Goal: Find specific page/section: Find specific page/section

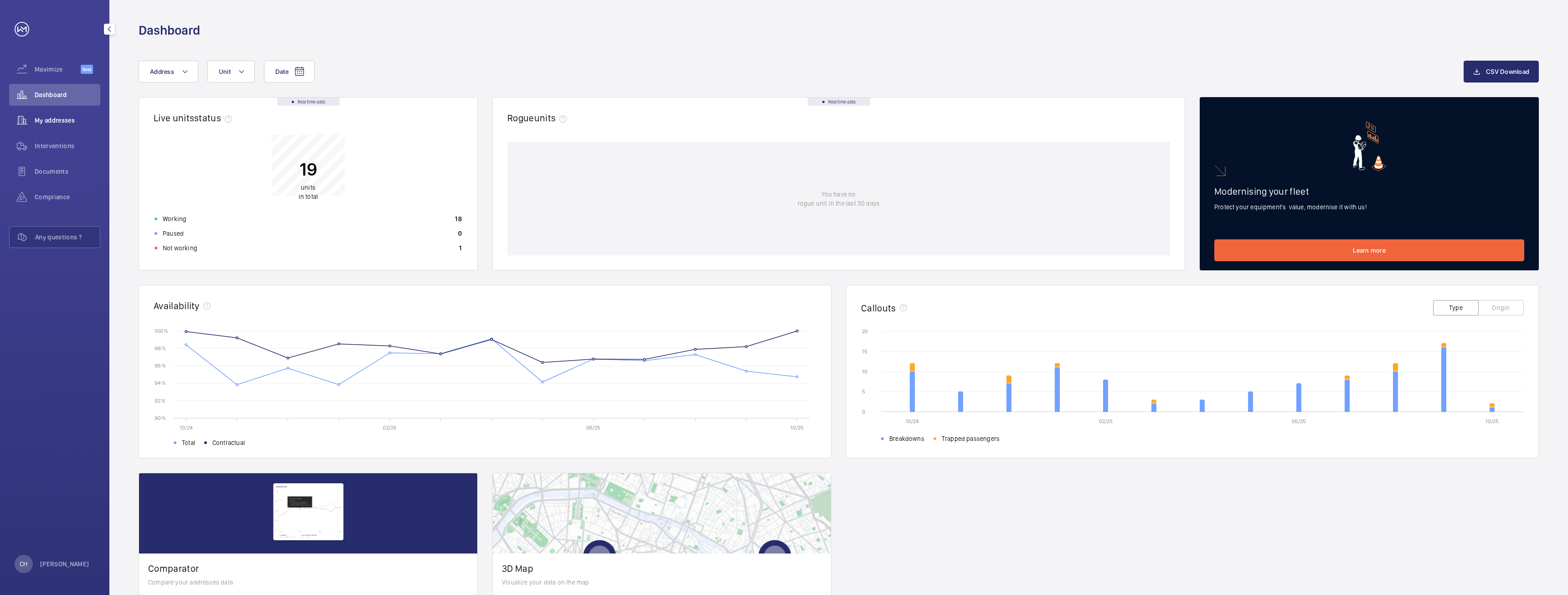
click at [47, 121] on span "My addresses" at bounding box center [67, 120] width 66 height 9
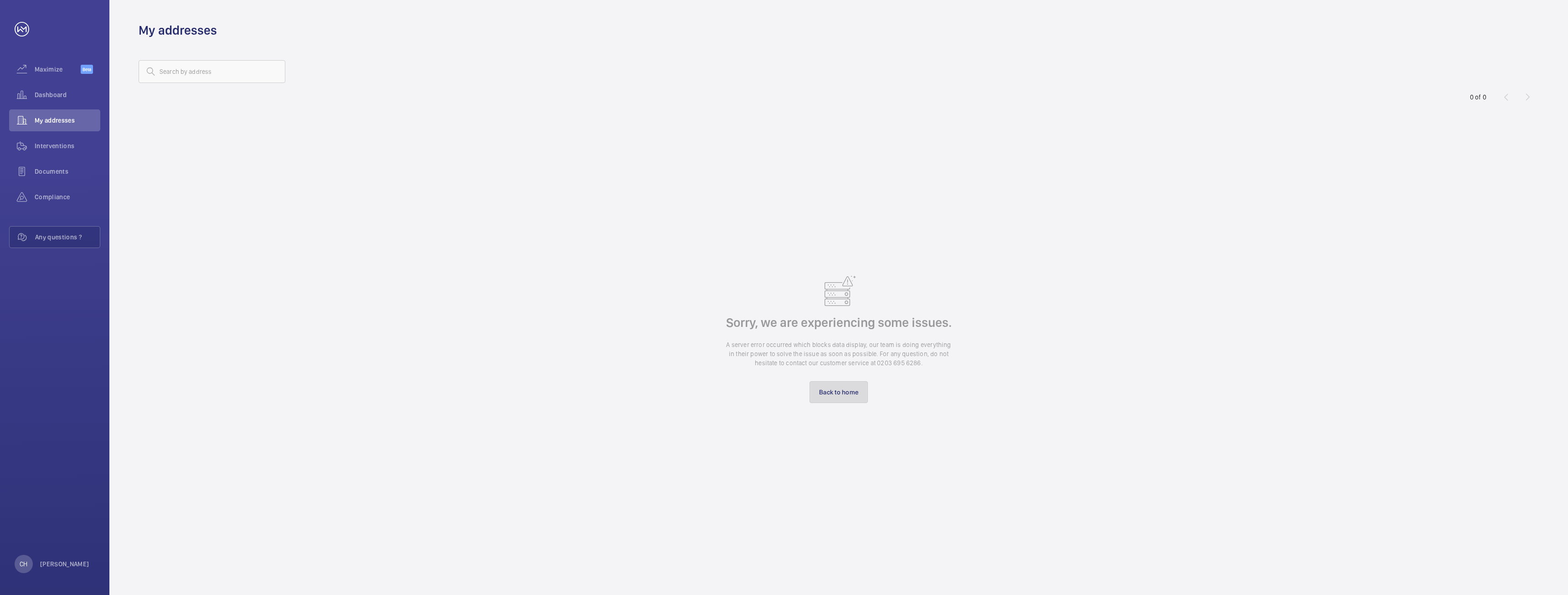
click at [843, 396] on link "Back to home" at bounding box center [838, 392] width 58 height 22
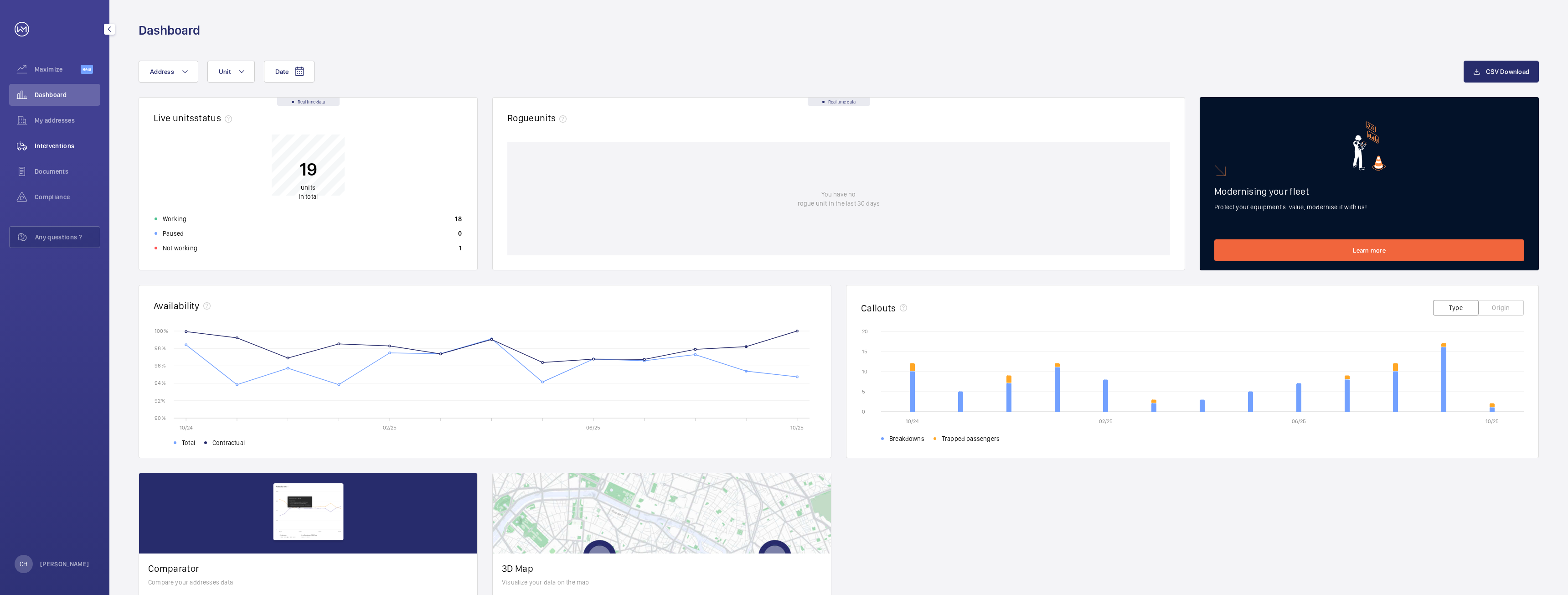
click at [69, 145] on span "Interventions" at bounding box center [67, 145] width 66 height 9
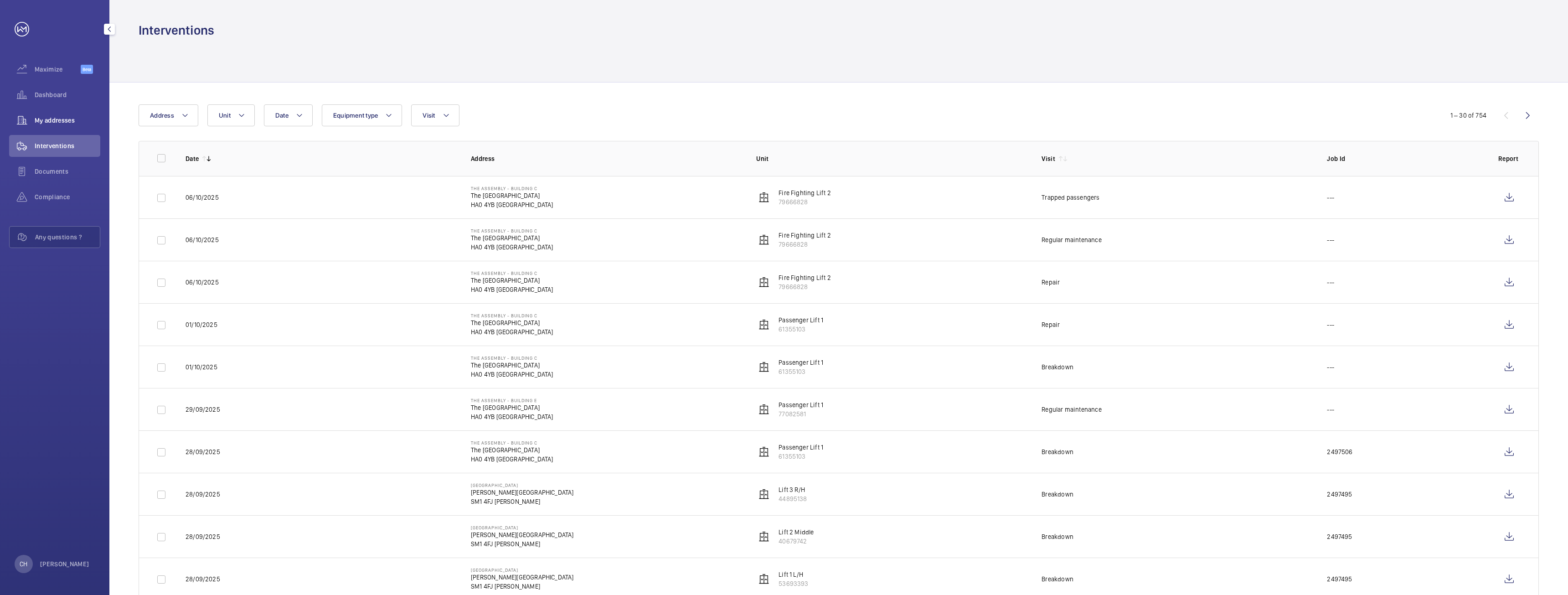
click at [60, 118] on span "My addresses" at bounding box center [67, 120] width 66 height 9
